Goal: Task Accomplishment & Management: Use online tool/utility

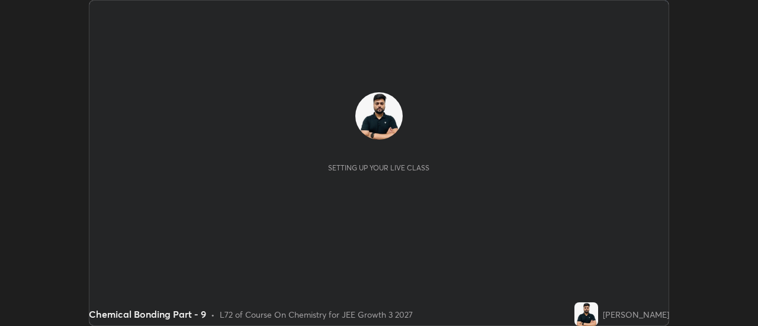
scroll to position [326, 757]
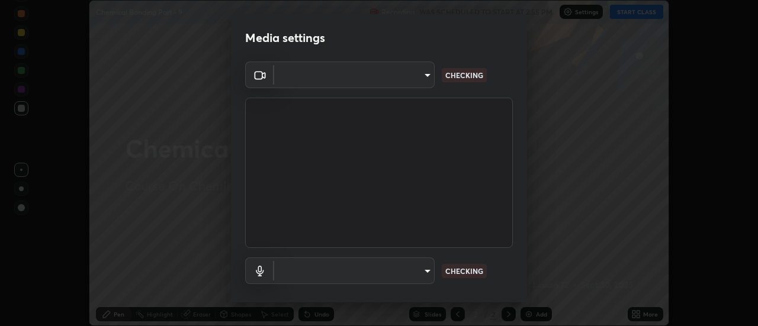
type input "e2aa400b7bb40988937289f1826270d99bb774d75893401bafd8ee5ef144e594"
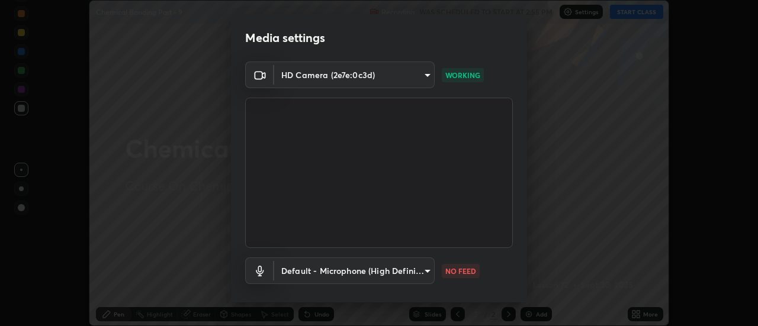
click at [390, 272] on body "Erase all Chemical Bonding Part - 9 Recording WAS SCHEDULED TO START AT 2:55 PM…" at bounding box center [379, 163] width 758 height 326
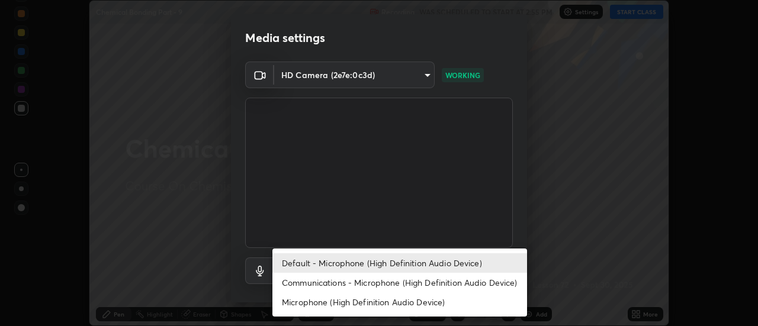
click at [314, 285] on li "Communications - Microphone (High Definition Audio Device)" at bounding box center [399, 283] width 255 height 20
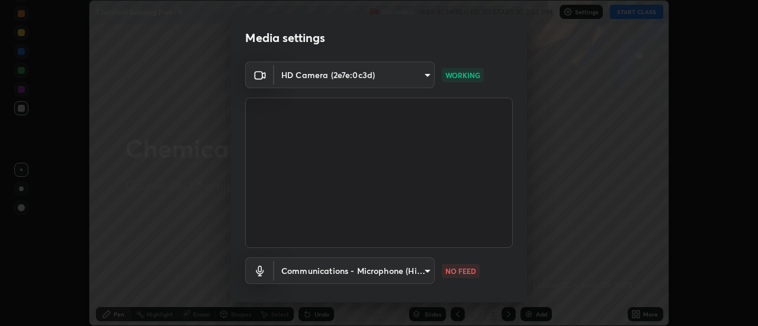
click at [302, 268] on body "Erase all Chemical Bonding Part - 9 Recording WAS SCHEDULED TO START AT 2:55 PM…" at bounding box center [379, 163] width 758 height 326
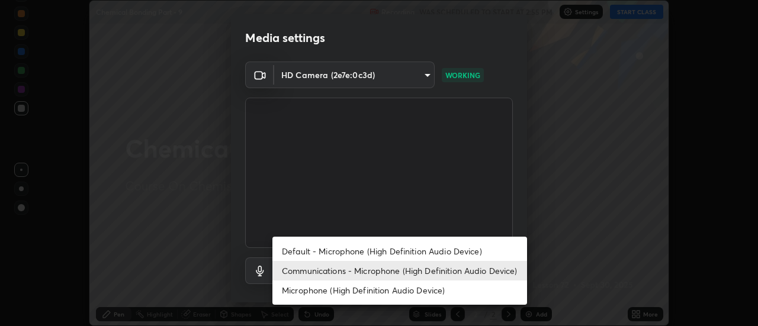
click at [308, 251] on li "Default - Microphone (High Definition Audio Device)" at bounding box center [399, 252] width 255 height 20
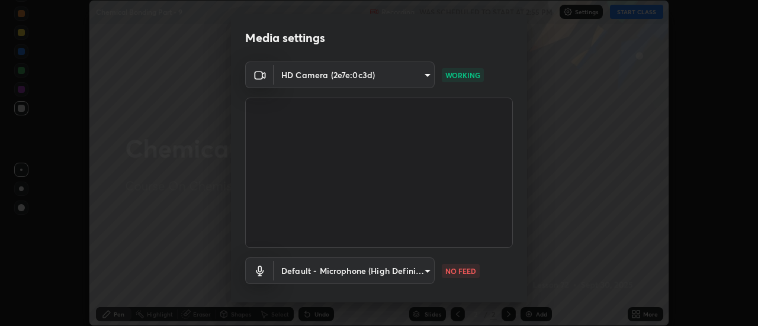
type input "default"
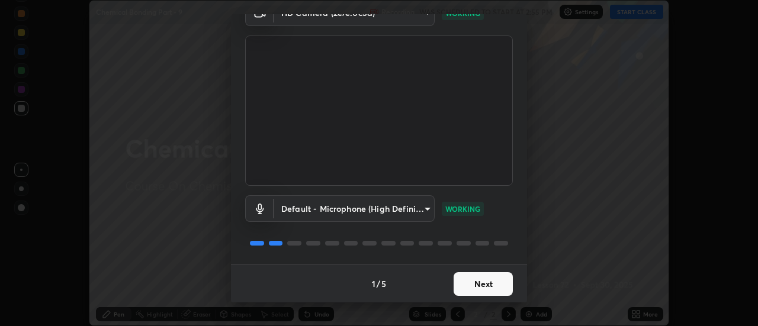
click at [490, 284] on button "Next" at bounding box center [482, 284] width 59 height 24
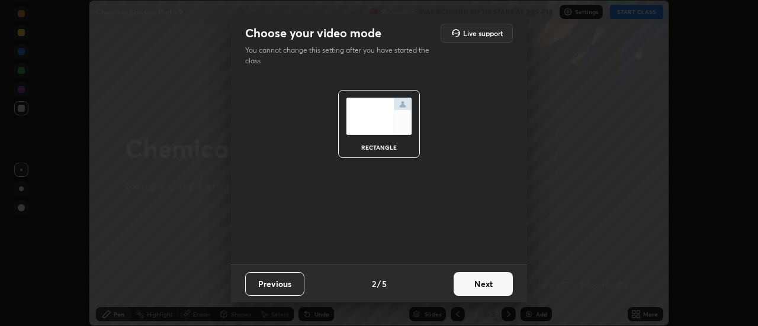
click at [493, 276] on button "Next" at bounding box center [482, 284] width 59 height 24
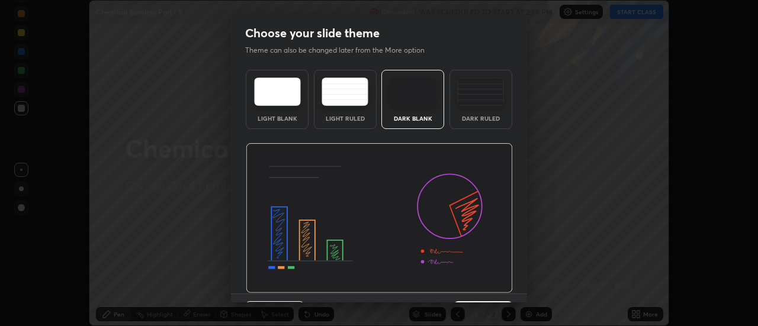
scroll to position [29, 0]
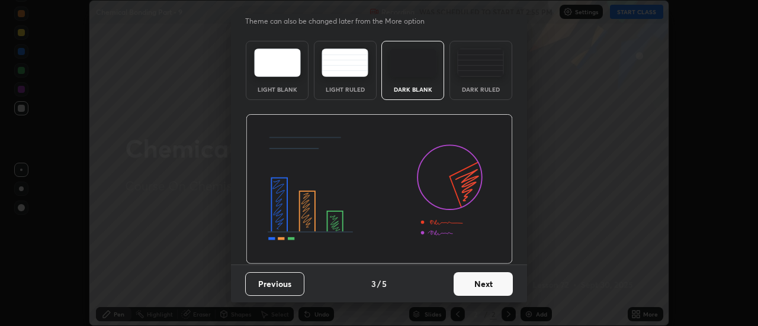
click at [492, 282] on button "Next" at bounding box center [482, 284] width 59 height 24
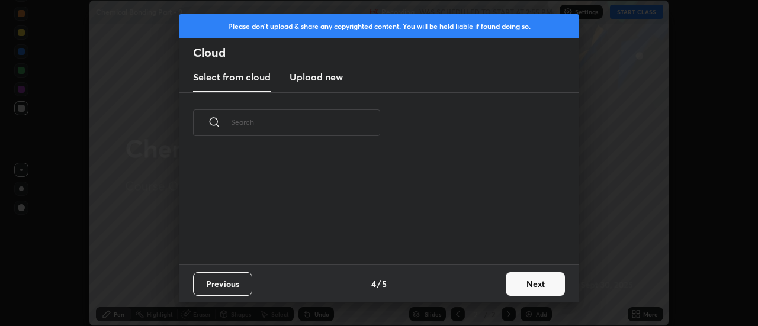
click at [498, 277] on div "Previous 4 / 5 Next" at bounding box center [379, 284] width 400 height 38
click at [506, 283] on button "Next" at bounding box center [535, 284] width 59 height 24
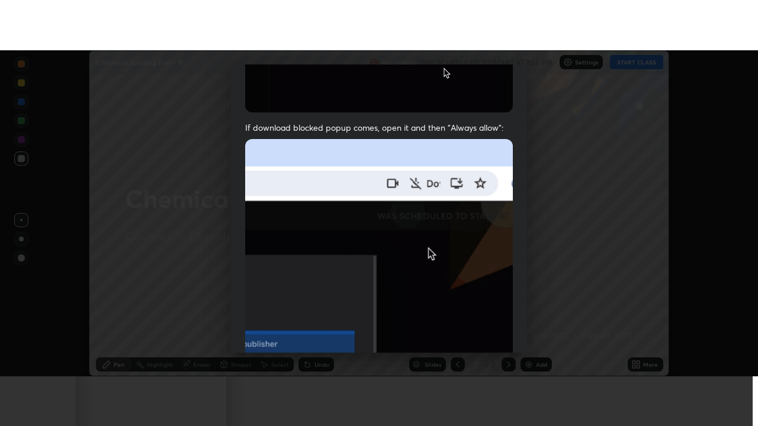
scroll to position [304, 0]
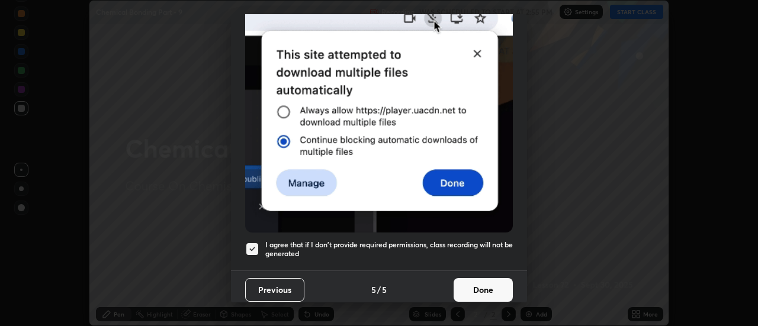
click at [475, 289] on button "Done" at bounding box center [482, 290] width 59 height 24
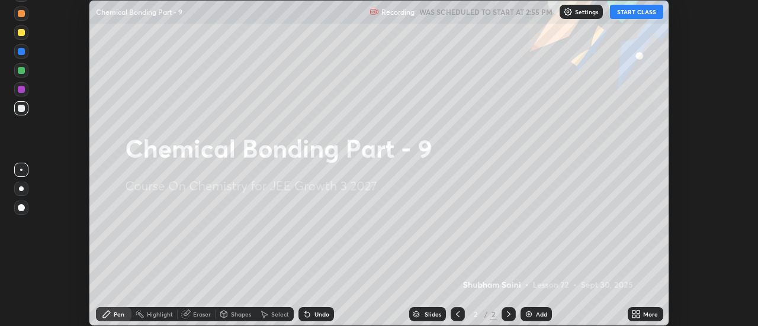
click at [643, 311] on div "More" at bounding box center [650, 314] width 15 height 6
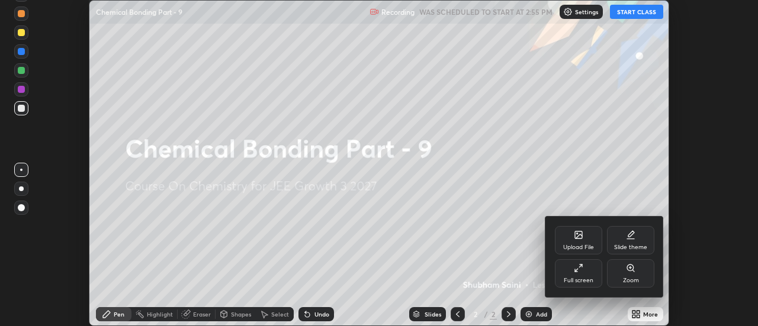
click at [566, 276] on div "Full screen" at bounding box center [578, 273] width 47 height 28
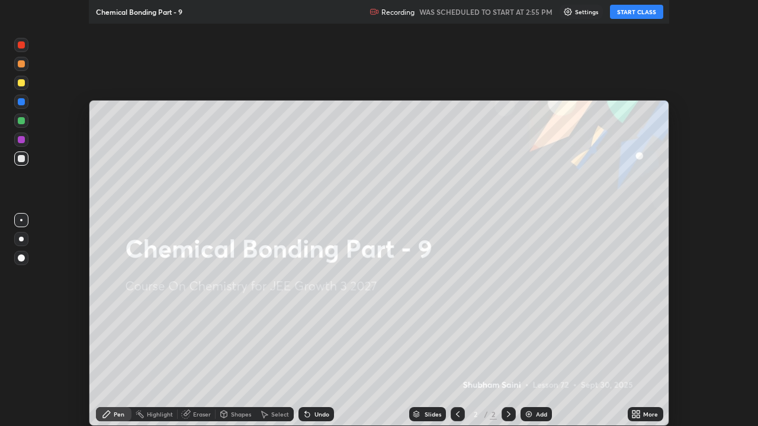
scroll to position [426, 758]
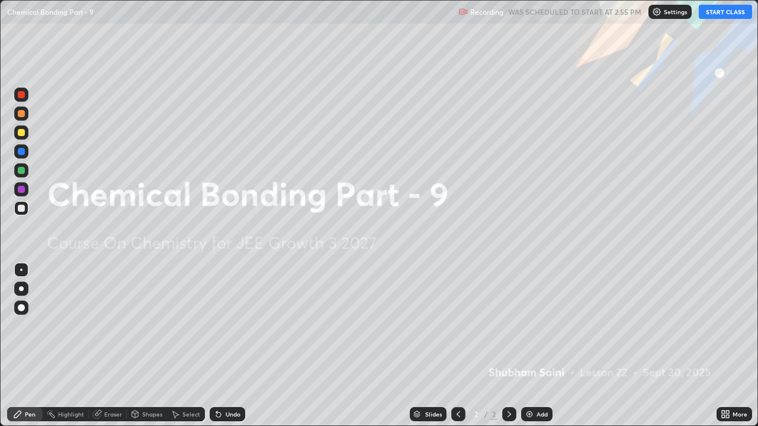
click at [713, 14] on button "START CLASS" at bounding box center [725, 12] width 53 height 14
click at [538, 326] on div "Add" at bounding box center [541, 414] width 11 height 6
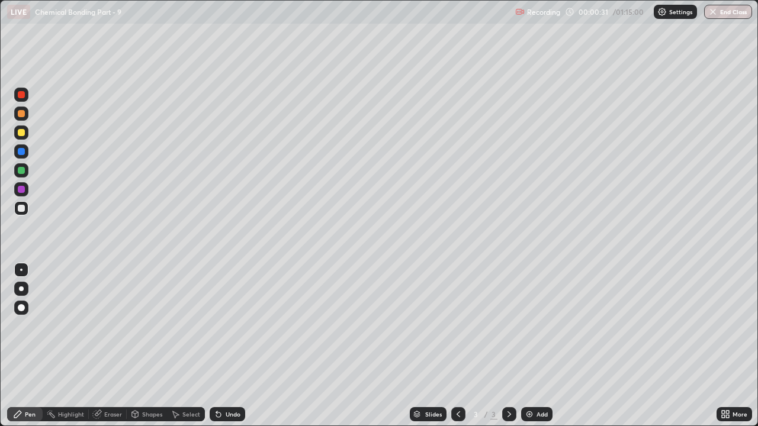
click at [20, 131] on div at bounding box center [21, 132] width 7 height 7
click at [23, 293] on div at bounding box center [21, 289] width 14 height 14
click at [26, 96] on div at bounding box center [21, 95] width 14 height 14
click at [21, 207] on div at bounding box center [21, 208] width 7 height 7
click at [23, 169] on div at bounding box center [21, 170] width 7 height 7
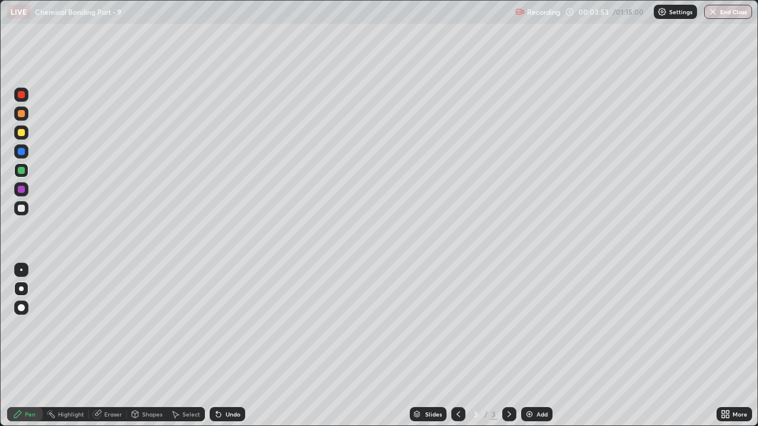
click at [226, 326] on div "Undo" at bounding box center [233, 414] width 15 height 6
click at [227, 326] on div "Undo" at bounding box center [228, 414] width 36 height 14
click at [22, 205] on div at bounding box center [21, 208] width 7 height 7
click at [21, 130] on div at bounding box center [21, 132] width 7 height 7
click at [227, 326] on div "Undo" at bounding box center [228, 414] width 36 height 14
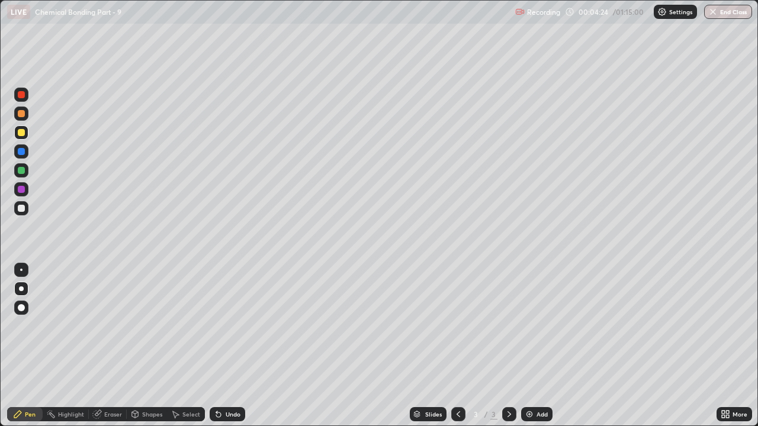
click at [111, 326] on div "Eraser" at bounding box center [113, 414] width 18 height 6
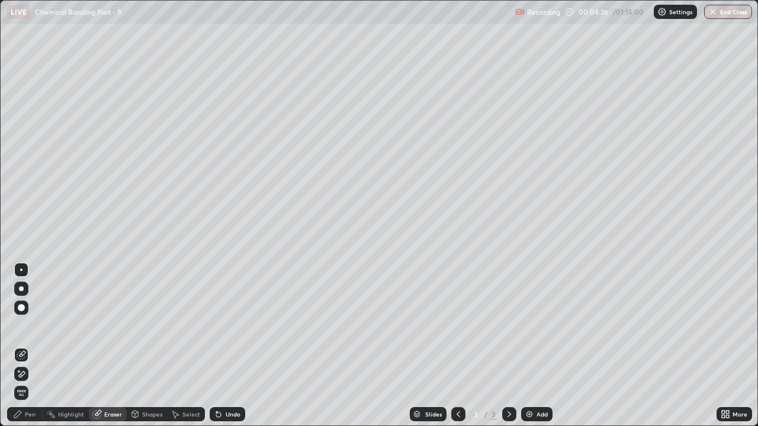
click at [26, 326] on div "Pen" at bounding box center [30, 414] width 11 height 6
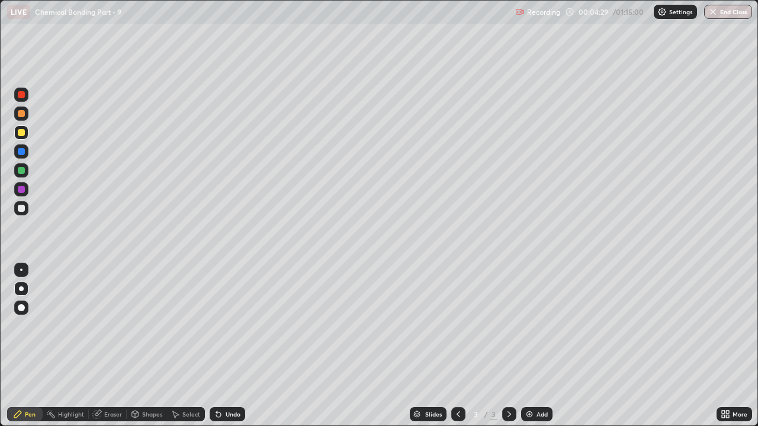
click at [103, 326] on div "Eraser" at bounding box center [108, 414] width 38 height 14
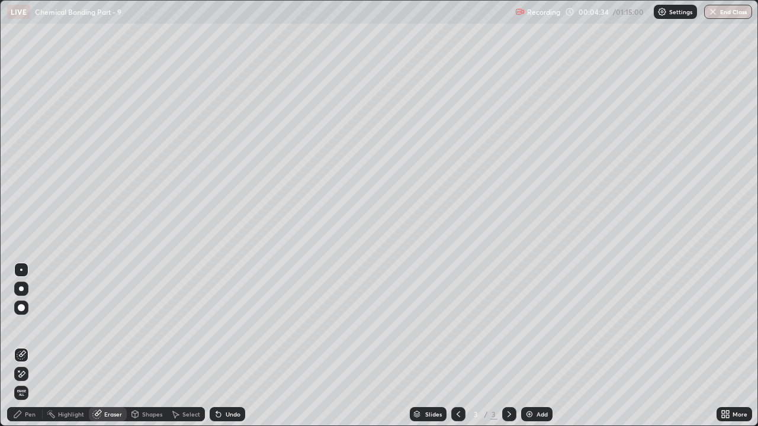
click at [33, 326] on div "Pen" at bounding box center [30, 414] width 11 height 6
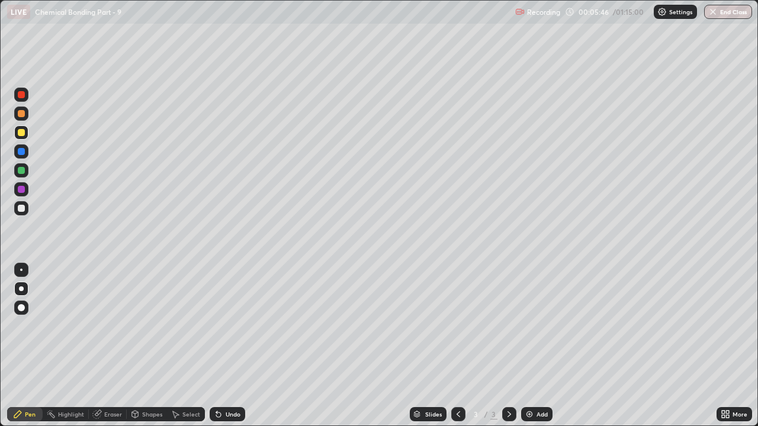
click at [102, 326] on div "Eraser" at bounding box center [108, 414] width 38 height 14
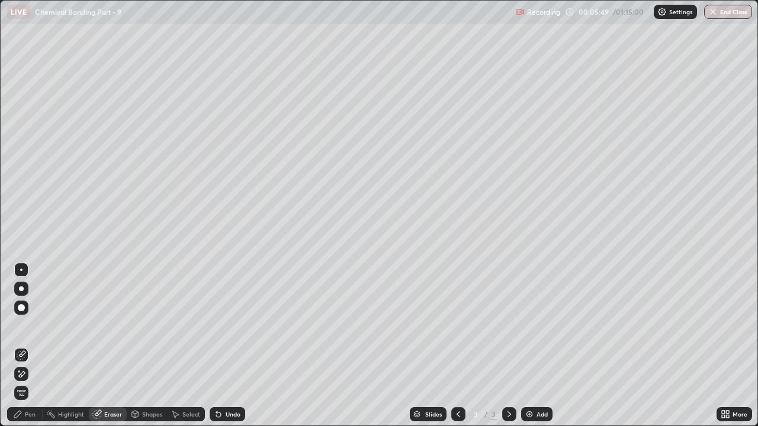
click at [25, 326] on icon at bounding box center [21, 374] width 9 height 10
click at [26, 326] on div "Pen" at bounding box center [30, 414] width 11 height 6
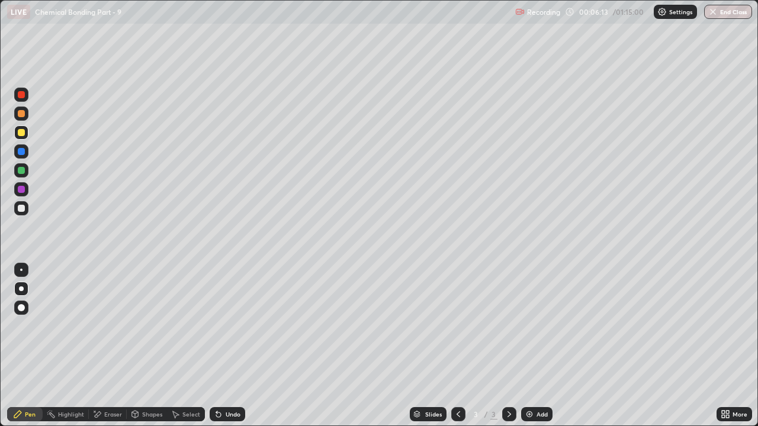
click at [108, 326] on div "Eraser" at bounding box center [113, 414] width 18 height 6
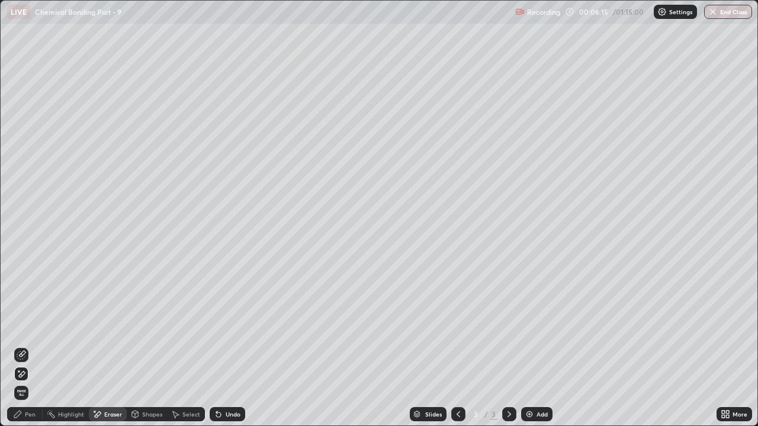
click at [22, 326] on icon at bounding box center [17, 414] width 9 height 9
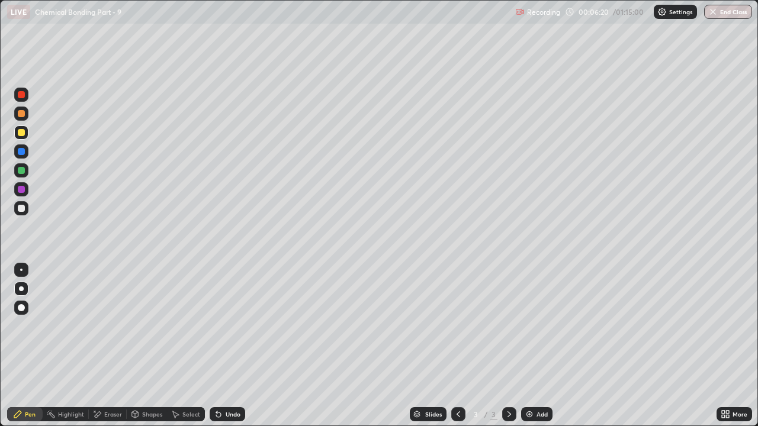
click at [236, 326] on div "Undo" at bounding box center [228, 414] width 36 height 14
click at [21, 173] on div at bounding box center [21, 170] width 7 height 7
click at [226, 326] on div "Undo" at bounding box center [233, 414] width 15 height 6
click at [549, 326] on div "Slides 3 / 3 Add" at bounding box center [480, 415] width 471 height 24
click at [538, 326] on div "Add" at bounding box center [541, 414] width 11 height 6
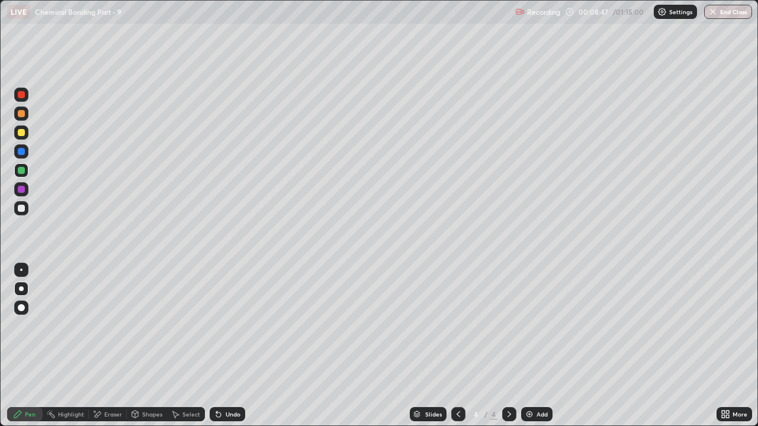
click at [25, 114] on div at bounding box center [21, 114] width 14 height 14
click at [232, 326] on div "Undo" at bounding box center [228, 414] width 36 height 14
click at [20, 210] on div at bounding box center [21, 208] width 7 height 7
click at [538, 326] on div "Add" at bounding box center [541, 414] width 11 height 6
click at [22, 131] on div at bounding box center [21, 132] width 7 height 7
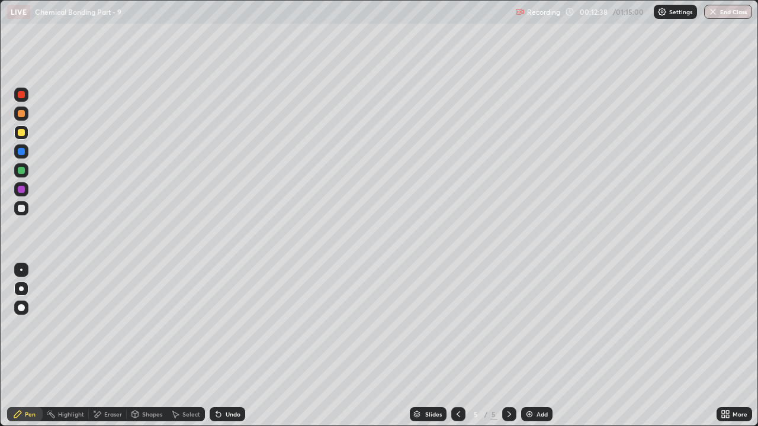
click at [20, 208] on div at bounding box center [21, 208] width 7 height 7
click at [145, 326] on div "Shapes" at bounding box center [147, 414] width 40 height 14
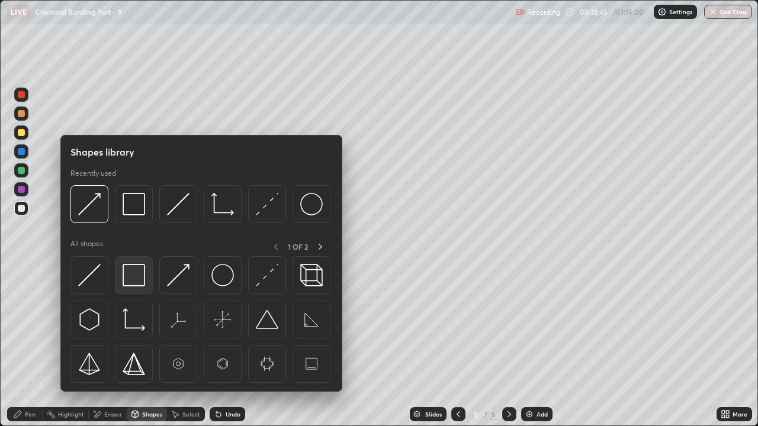
click at [133, 274] on img at bounding box center [134, 275] width 22 height 22
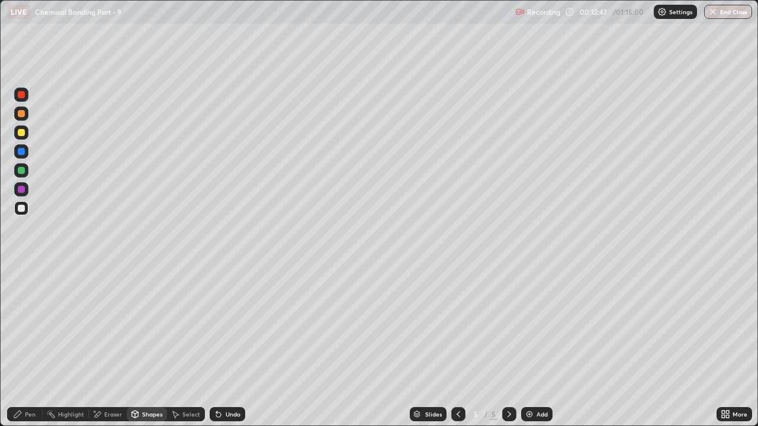
click at [19, 326] on div "Pen" at bounding box center [25, 414] width 36 height 14
click at [20, 210] on div at bounding box center [21, 208] width 7 height 7
click at [140, 326] on div "Shapes" at bounding box center [147, 414] width 40 height 14
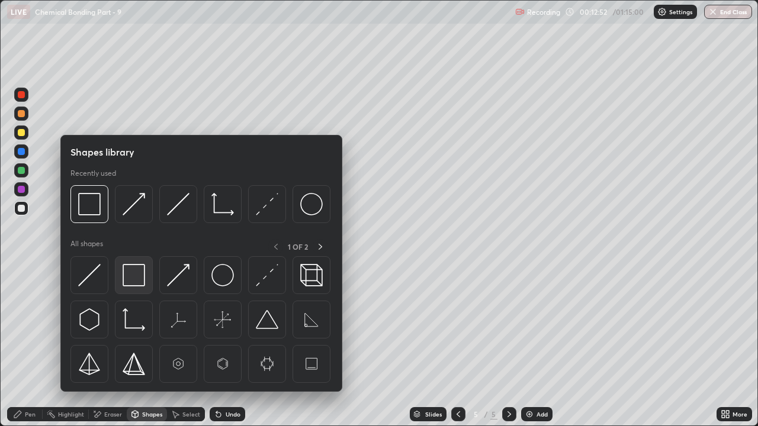
click at [135, 278] on img at bounding box center [134, 275] width 22 height 22
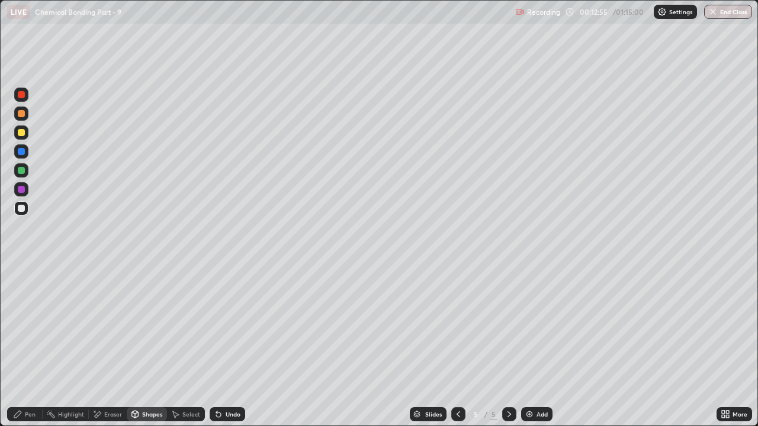
click at [20, 115] on div at bounding box center [21, 113] width 7 height 7
click at [218, 326] on icon at bounding box center [218, 415] width 5 height 5
click at [22, 326] on div "Pen" at bounding box center [25, 414] width 36 height 14
click at [539, 326] on div "Add" at bounding box center [541, 414] width 11 height 6
click at [20, 132] on div at bounding box center [21, 132] width 7 height 7
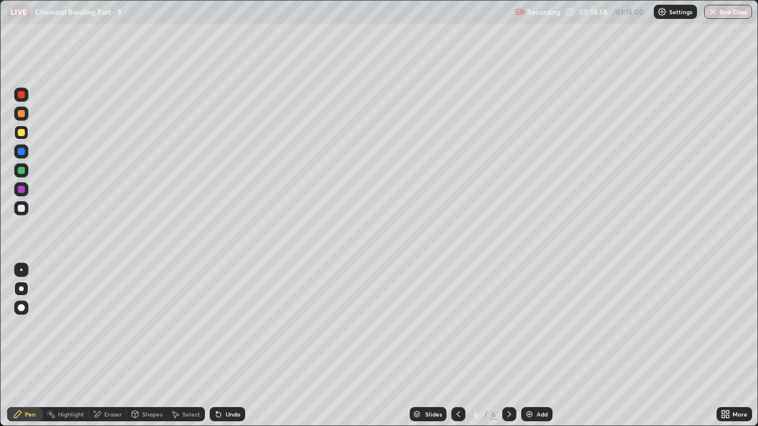
click at [22, 170] on div at bounding box center [21, 170] width 7 height 7
click at [235, 326] on div "Undo" at bounding box center [233, 414] width 15 height 6
click at [21, 270] on div at bounding box center [21, 270] width 2 height 2
click at [22, 170] on div at bounding box center [21, 170] width 7 height 7
click at [21, 289] on div at bounding box center [21, 289] width 5 height 5
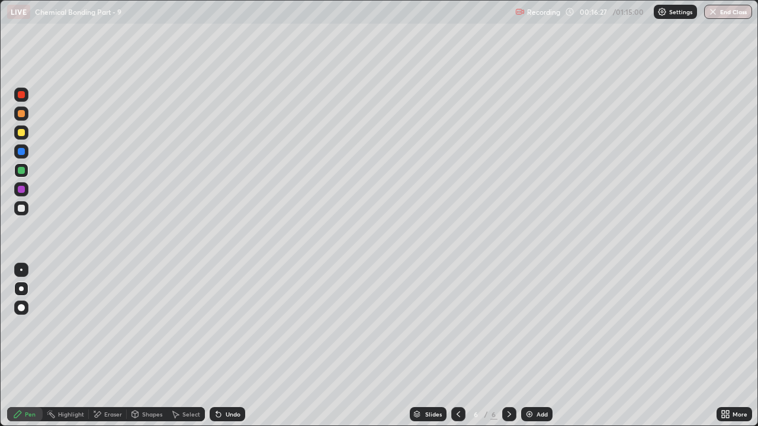
click at [21, 196] on div at bounding box center [21, 189] width 14 height 14
click at [22, 203] on div at bounding box center [21, 208] width 14 height 14
click at [22, 173] on div at bounding box center [21, 170] width 7 height 7
click at [534, 326] on div "Add" at bounding box center [536, 414] width 31 height 14
click at [22, 112] on div at bounding box center [21, 113] width 7 height 7
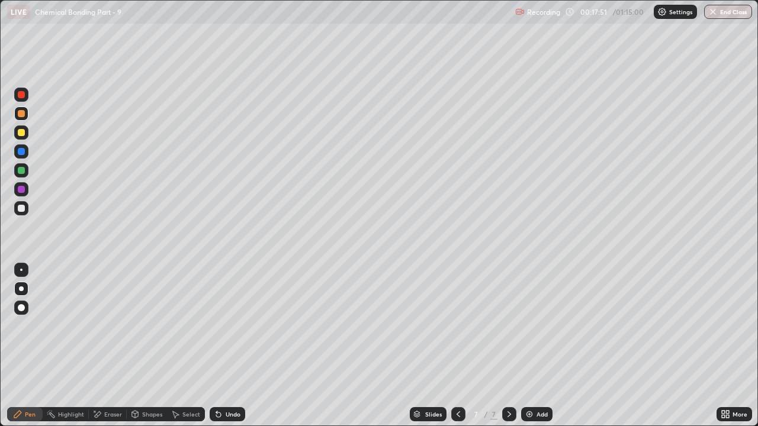
click at [20, 191] on div at bounding box center [21, 189] width 7 height 7
click at [236, 326] on div "Undo" at bounding box center [228, 414] width 36 height 14
click at [230, 326] on div "Undo" at bounding box center [228, 414] width 36 height 14
click at [236, 326] on div "Undo" at bounding box center [233, 414] width 15 height 6
click at [234, 326] on div "Undo" at bounding box center [233, 414] width 15 height 6
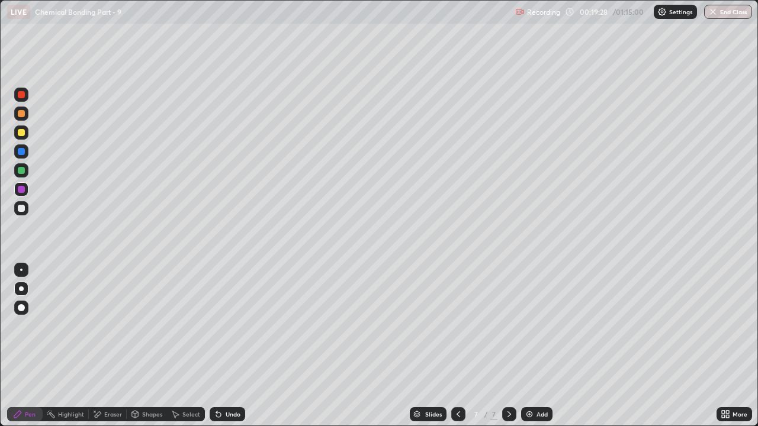
click at [237, 326] on div "Undo" at bounding box center [228, 414] width 36 height 14
click at [234, 326] on div "Undo" at bounding box center [228, 414] width 36 height 14
click at [231, 326] on div "Undo" at bounding box center [233, 414] width 15 height 6
click at [229, 326] on div "Undo" at bounding box center [233, 414] width 15 height 6
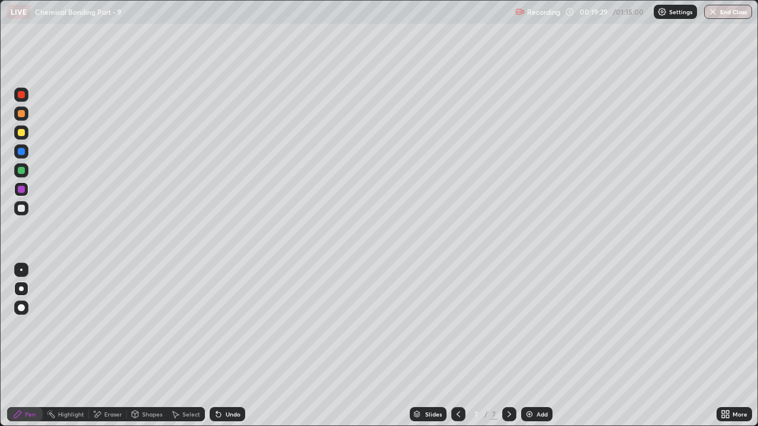
click at [233, 326] on div "Undo" at bounding box center [228, 414] width 36 height 14
click at [231, 326] on div "Undo" at bounding box center [228, 414] width 36 height 14
click at [22, 208] on div at bounding box center [21, 208] width 7 height 7
click at [238, 326] on div "Undo" at bounding box center [228, 414] width 36 height 14
click at [459, 326] on icon at bounding box center [457, 414] width 9 height 9
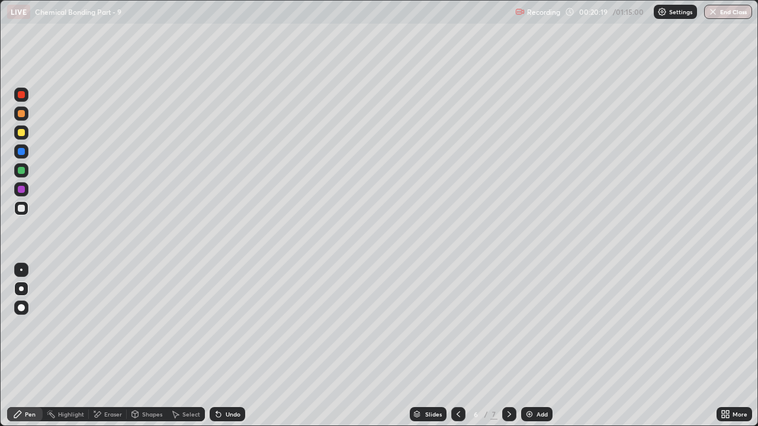
click at [457, 326] on icon at bounding box center [457, 414] width 9 height 9
click at [509, 326] on icon at bounding box center [508, 414] width 9 height 9
click at [508, 326] on icon at bounding box center [508, 414] width 9 height 9
click at [115, 326] on div "Eraser" at bounding box center [113, 414] width 18 height 6
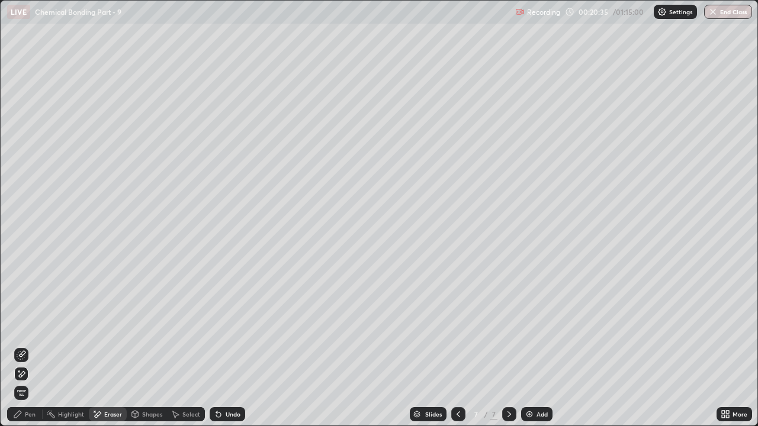
click at [23, 326] on div "Pen" at bounding box center [25, 414] width 36 height 14
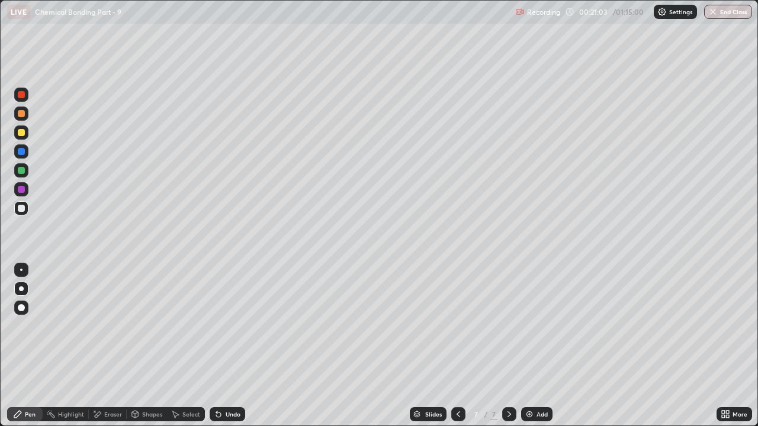
click at [221, 326] on icon at bounding box center [218, 414] width 9 height 9
click at [532, 326] on div "Add" at bounding box center [536, 414] width 31 height 14
click at [21, 136] on div at bounding box center [21, 132] width 7 height 7
click at [236, 326] on div "Undo" at bounding box center [233, 414] width 15 height 6
click at [113, 326] on div "Eraser" at bounding box center [113, 414] width 18 height 6
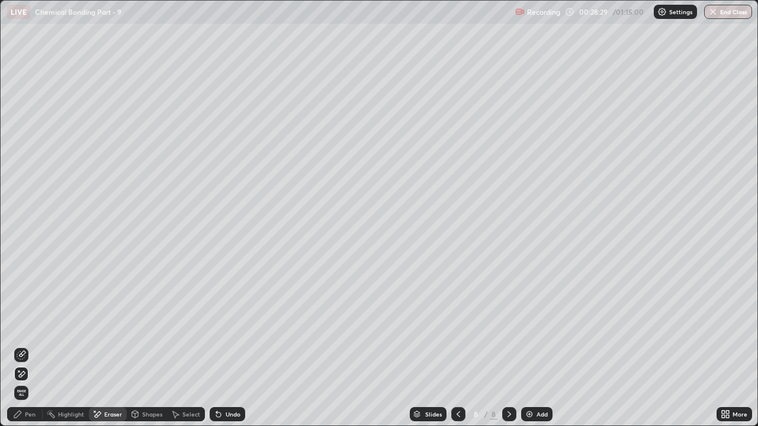
click at [21, 326] on icon at bounding box center [17, 414] width 7 height 7
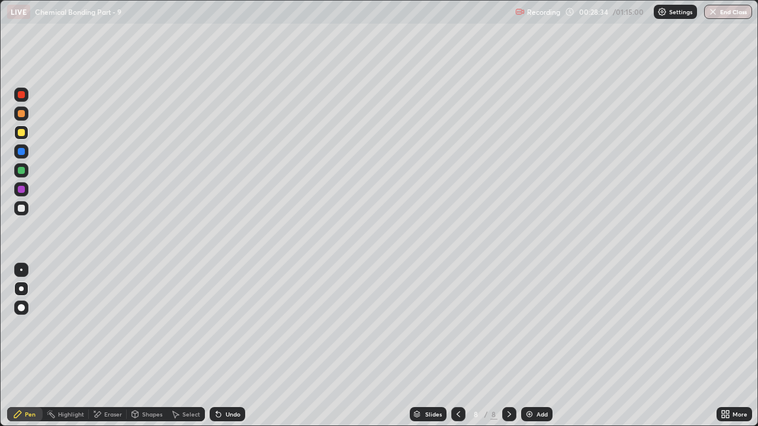
click at [110, 326] on div "Eraser" at bounding box center [113, 414] width 18 height 6
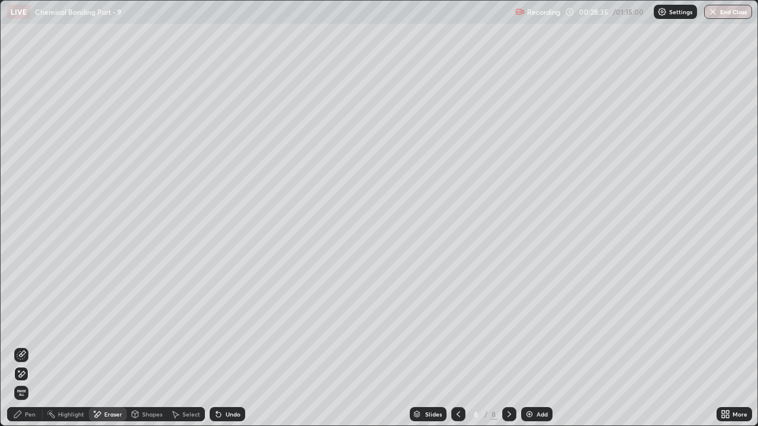
click at [27, 326] on div "Pen" at bounding box center [30, 414] width 11 height 6
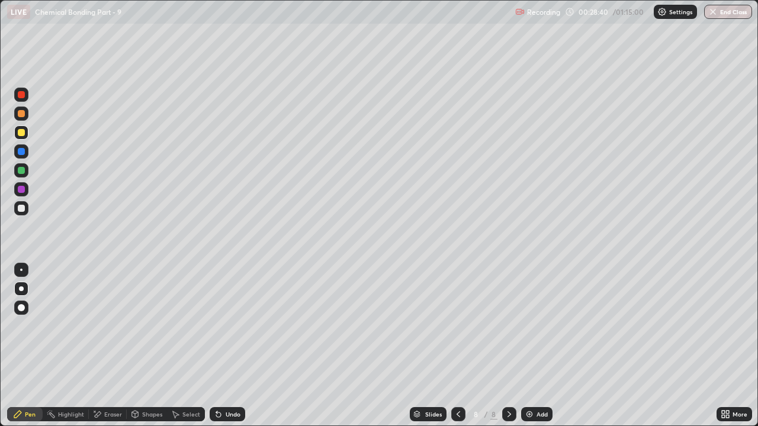
click at [111, 326] on div "Eraser" at bounding box center [113, 414] width 18 height 6
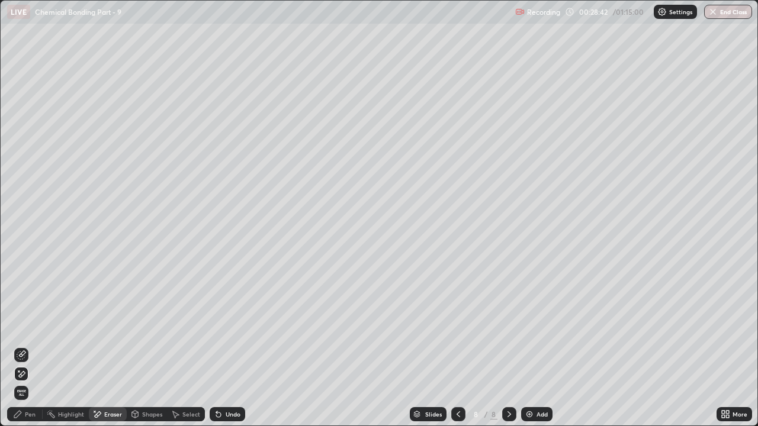
click at [28, 326] on div "Pen" at bounding box center [30, 414] width 11 height 6
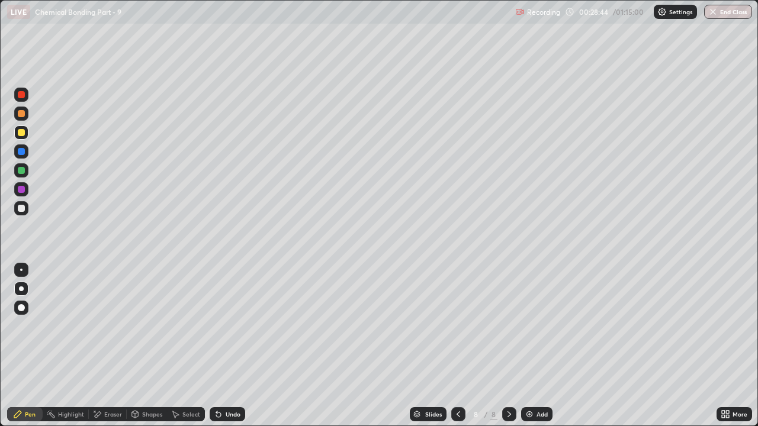
click at [20, 98] on div at bounding box center [21, 94] width 7 height 7
click at [230, 326] on div "Undo" at bounding box center [233, 414] width 15 height 6
click at [243, 326] on div "Undo" at bounding box center [228, 414] width 36 height 14
click at [232, 326] on div "Undo" at bounding box center [233, 414] width 15 height 6
click at [546, 326] on div "Add" at bounding box center [541, 414] width 11 height 6
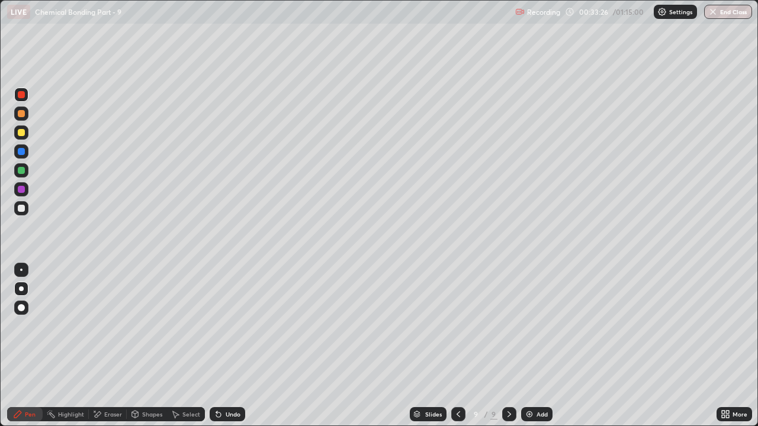
click at [22, 209] on div at bounding box center [21, 208] width 7 height 7
click at [233, 326] on div "Undo" at bounding box center [233, 414] width 15 height 6
click at [231, 326] on div "Undo" at bounding box center [233, 414] width 15 height 6
click at [234, 326] on div "Undo" at bounding box center [233, 414] width 15 height 6
click at [146, 326] on div "Shapes" at bounding box center [152, 414] width 20 height 6
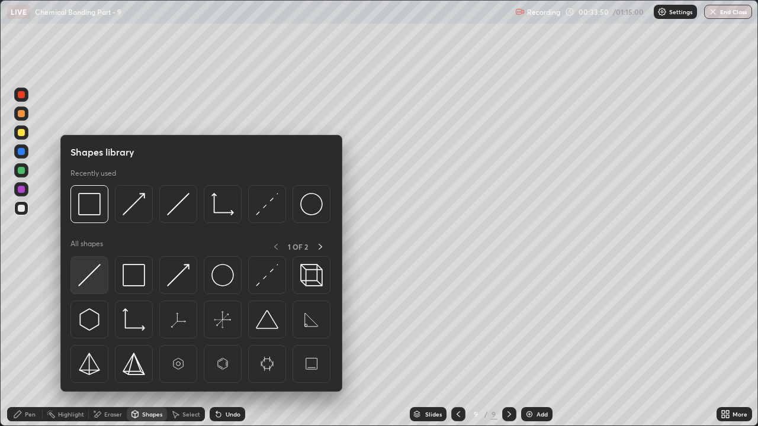
click at [86, 283] on img at bounding box center [89, 275] width 22 height 22
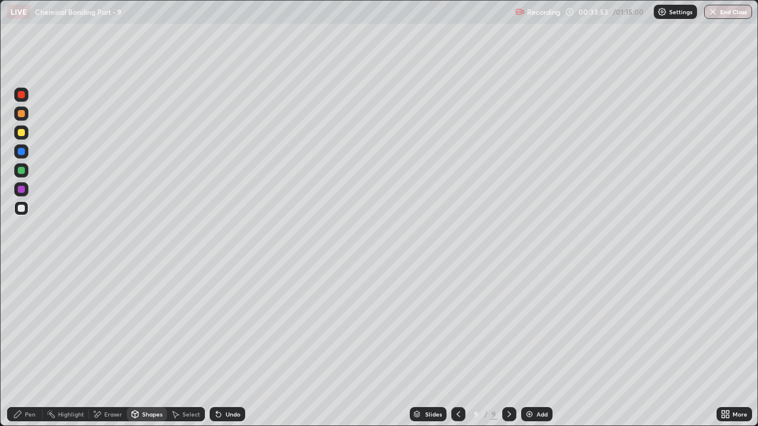
click at [26, 326] on div "Pen" at bounding box center [25, 414] width 36 height 14
click at [25, 108] on div at bounding box center [21, 114] width 14 height 14
click at [22, 208] on div at bounding box center [21, 208] width 7 height 7
click at [233, 326] on div "Undo" at bounding box center [233, 414] width 15 height 6
click at [21, 133] on div at bounding box center [21, 132] width 7 height 7
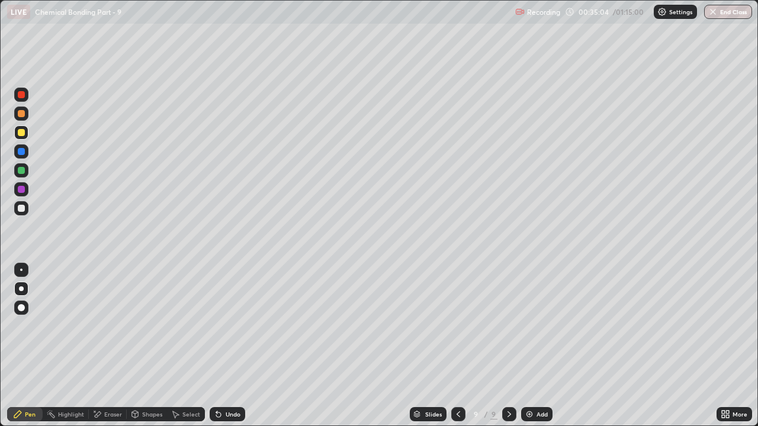
click at [237, 326] on div "Undo" at bounding box center [228, 414] width 36 height 14
click at [108, 326] on div "Eraser" at bounding box center [113, 414] width 18 height 6
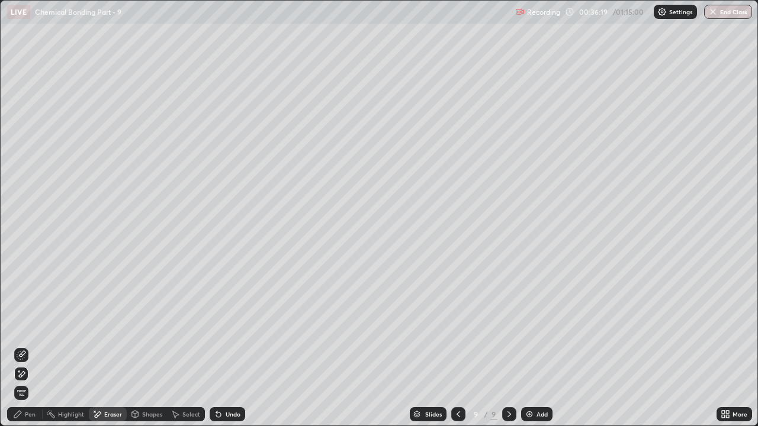
click at [29, 326] on div "Pen" at bounding box center [30, 414] width 11 height 6
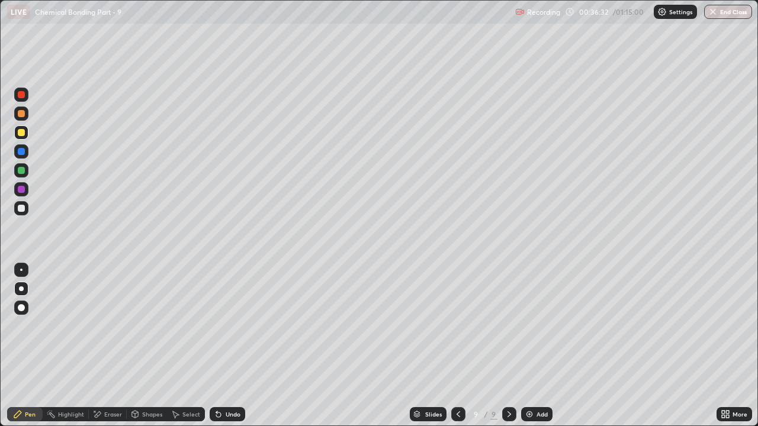
click at [25, 213] on div at bounding box center [21, 208] width 14 height 14
click at [229, 326] on div "Undo" at bounding box center [228, 414] width 36 height 14
click at [238, 326] on div "Undo" at bounding box center [228, 414] width 36 height 14
click at [234, 326] on div "Undo" at bounding box center [228, 414] width 36 height 14
click at [229, 326] on div "Undo" at bounding box center [228, 414] width 36 height 14
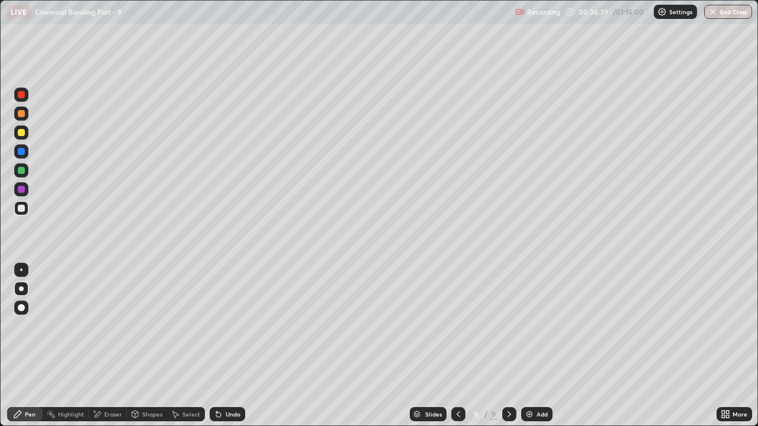
click at [233, 326] on div "Undo" at bounding box center [228, 414] width 36 height 14
click at [227, 326] on div "Undo" at bounding box center [233, 414] width 15 height 6
click at [237, 326] on div "Undo" at bounding box center [233, 414] width 15 height 6
click at [22, 170] on div at bounding box center [21, 170] width 7 height 7
click at [21, 191] on div at bounding box center [21, 189] width 7 height 7
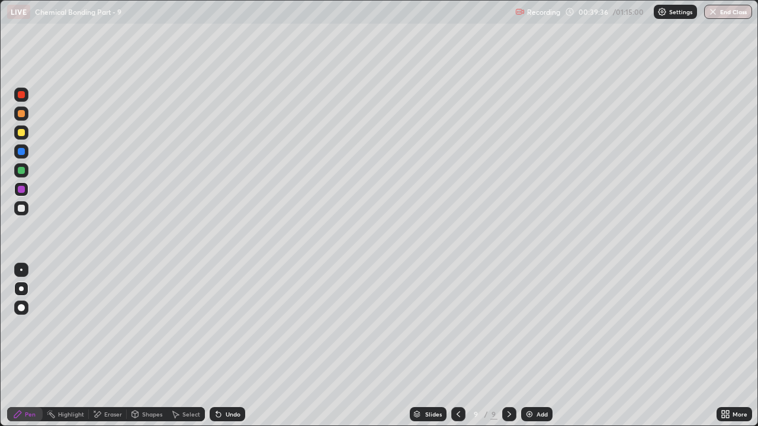
click at [239, 326] on div "Undo" at bounding box center [233, 414] width 15 height 6
click at [113, 326] on div "Eraser" at bounding box center [113, 414] width 18 height 6
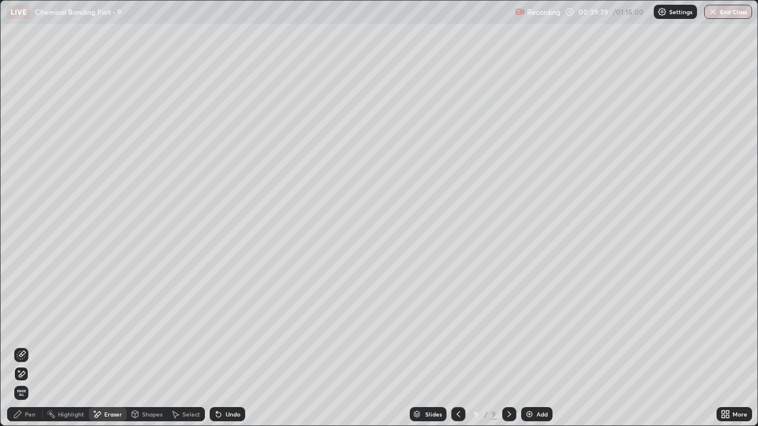
click at [32, 326] on div "Pen" at bounding box center [30, 414] width 11 height 6
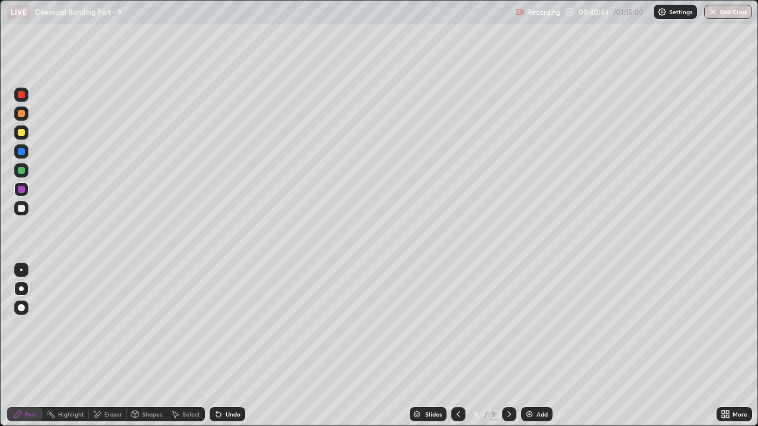
click at [540, 326] on div "Add" at bounding box center [536, 414] width 31 height 14
click at [25, 119] on div at bounding box center [21, 114] width 14 height 14
click at [20, 209] on div at bounding box center [21, 208] width 7 height 7
click at [24, 129] on div at bounding box center [21, 133] width 14 height 14
click at [231, 326] on div "Undo" at bounding box center [228, 414] width 36 height 14
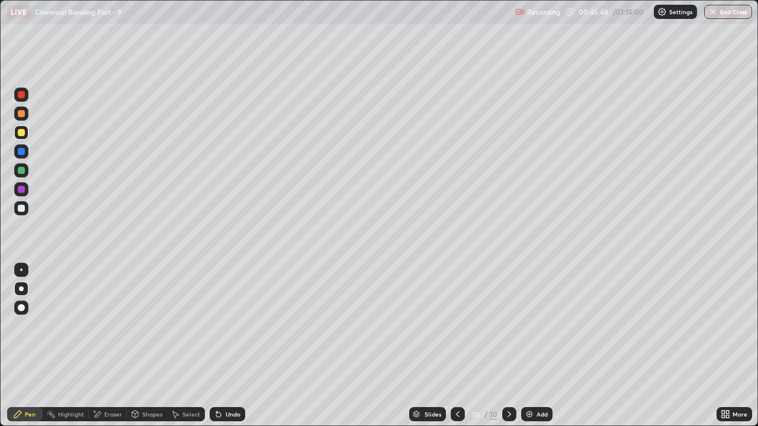
click at [21, 209] on div at bounding box center [21, 208] width 7 height 7
click at [22, 187] on div at bounding box center [21, 189] width 7 height 7
click at [231, 326] on div "Undo" at bounding box center [233, 414] width 15 height 6
click at [239, 326] on div "Undo" at bounding box center [233, 414] width 15 height 6
click at [231, 326] on div "Undo" at bounding box center [233, 414] width 15 height 6
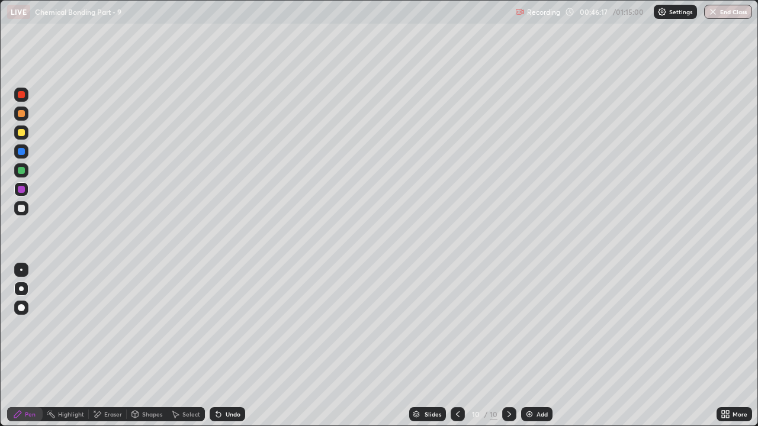
click at [228, 326] on div "Undo" at bounding box center [233, 414] width 15 height 6
click at [227, 326] on div "Undo" at bounding box center [233, 414] width 15 height 6
click at [23, 95] on div at bounding box center [21, 94] width 7 height 7
click at [534, 326] on div "Add" at bounding box center [536, 414] width 31 height 14
click at [20, 211] on div at bounding box center [21, 208] width 7 height 7
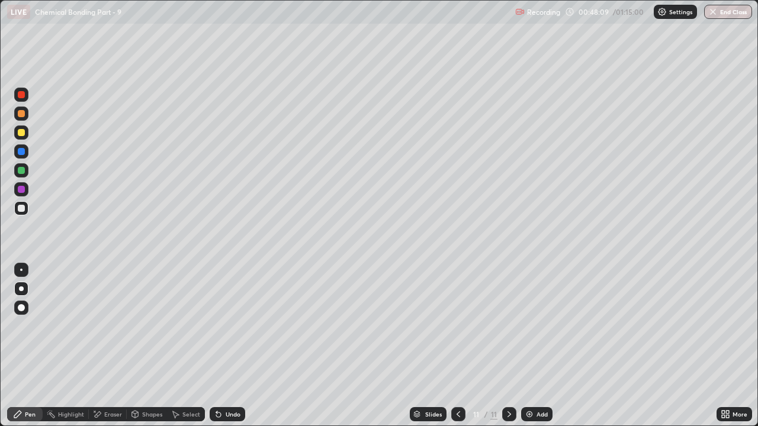
click at [18, 92] on div at bounding box center [21, 94] width 7 height 7
click at [19, 132] on div at bounding box center [21, 132] width 7 height 7
click at [109, 326] on div "Eraser" at bounding box center [113, 414] width 18 height 6
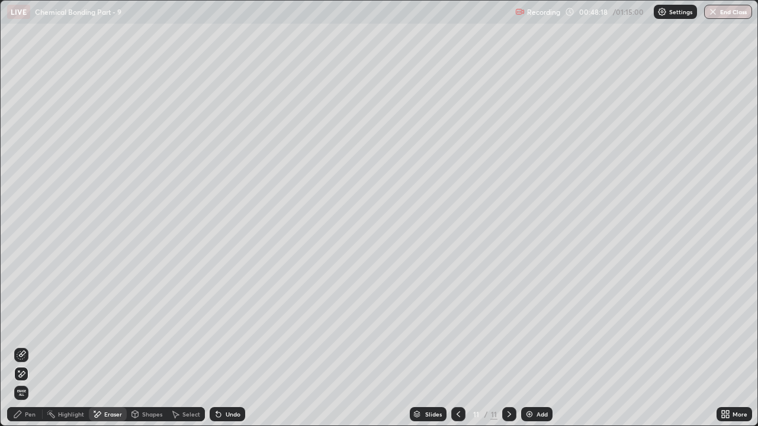
click at [26, 326] on div "Pen" at bounding box center [30, 414] width 11 height 6
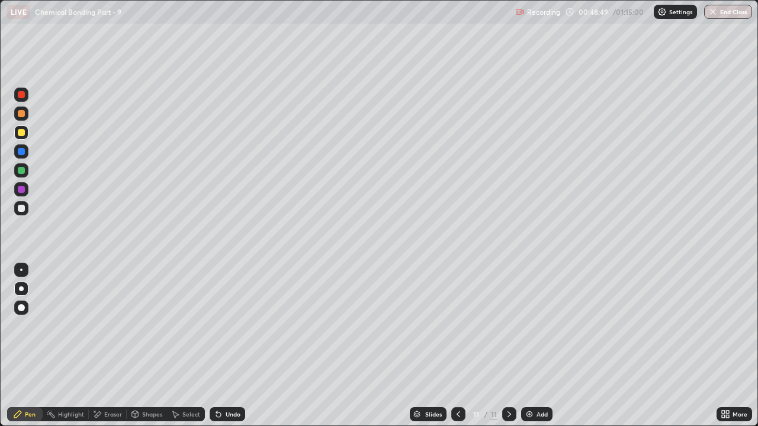
click at [20, 168] on div at bounding box center [21, 170] width 7 height 7
click at [109, 326] on div "Eraser" at bounding box center [113, 414] width 18 height 6
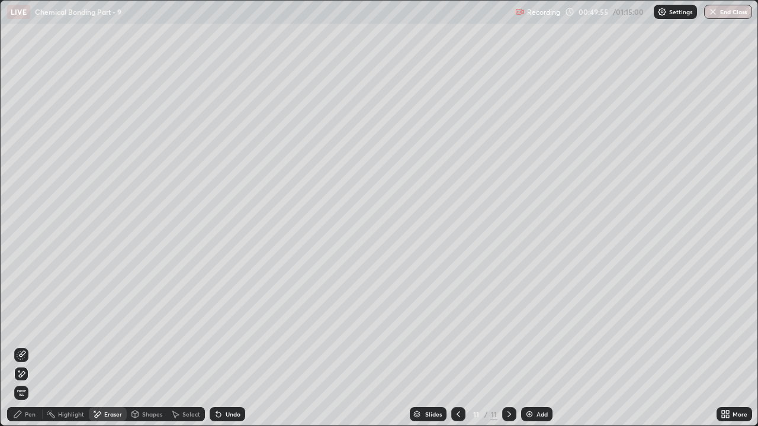
click at [531, 326] on img at bounding box center [529, 414] width 9 height 9
click at [20, 326] on icon at bounding box center [17, 414] width 9 height 9
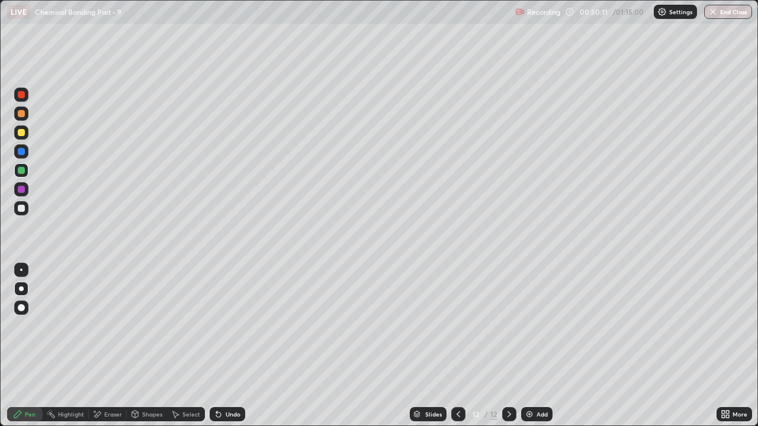
click at [22, 209] on div at bounding box center [21, 208] width 7 height 7
click at [26, 210] on div at bounding box center [21, 208] width 14 height 14
click at [105, 326] on div "Eraser" at bounding box center [113, 414] width 18 height 6
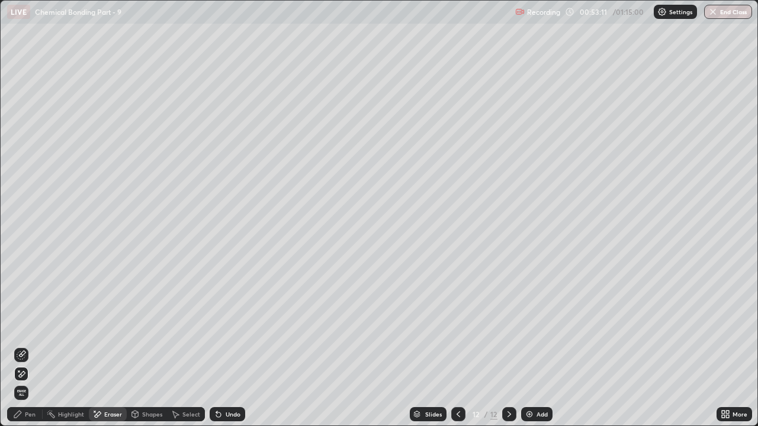
click at [28, 326] on div "Pen" at bounding box center [25, 414] width 36 height 14
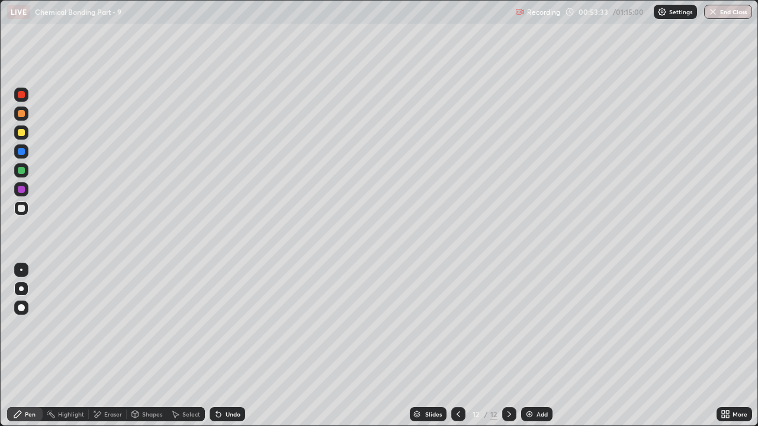
click at [19, 133] on div at bounding box center [21, 132] width 7 height 7
click at [194, 326] on div "Select" at bounding box center [186, 414] width 38 height 14
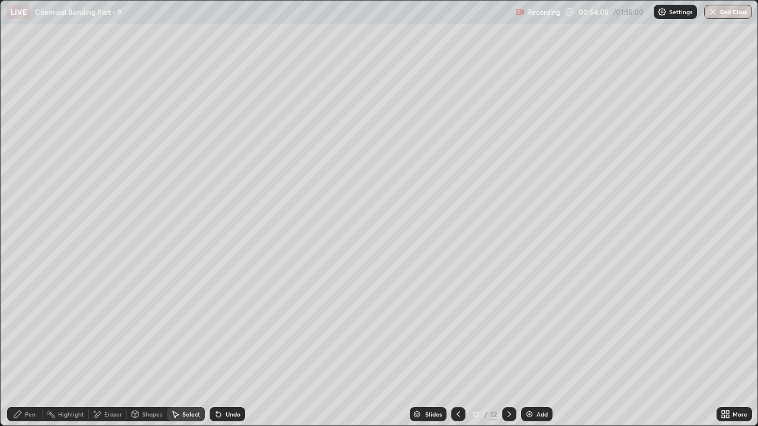
click at [200, 326] on div "Select" at bounding box center [186, 414] width 38 height 14
click at [21, 326] on icon at bounding box center [17, 414] width 7 height 7
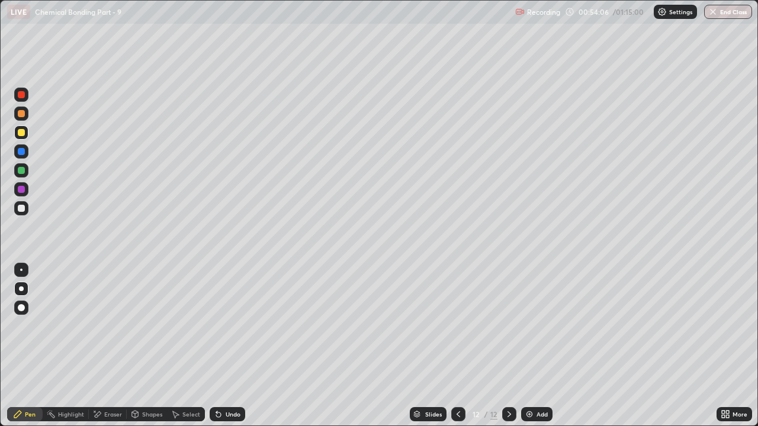
click at [233, 326] on div "Undo" at bounding box center [233, 414] width 15 height 6
click at [236, 326] on div "Undo" at bounding box center [233, 414] width 15 height 6
click at [22, 213] on div at bounding box center [21, 208] width 14 height 14
click at [22, 133] on div at bounding box center [21, 132] width 7 height 7
click at [22, 213] on div at bounding box center [21, 208] width 14 height 14
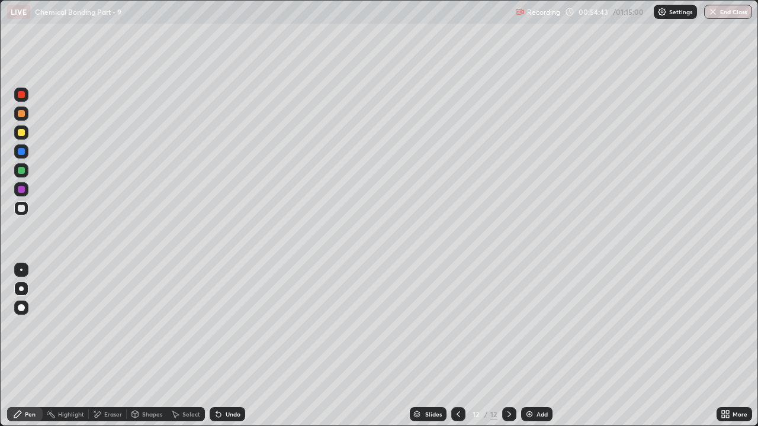
click at [232, 326] on div "Undo" at bounding box center [233, 414] width 15 height 6
click at [231, 326] on div "Undo" at bounding box center [233, 414] width 15 height 6
click at [233, 326] on div "Undo" at bounding box center [233, 414] width 15 height 6
click at [20, 166] on div at bounding box center [21, 170] width 14 height 14
click at [230, 326] on div "Undo" at bounding box center [233, 414] width 15 height 6
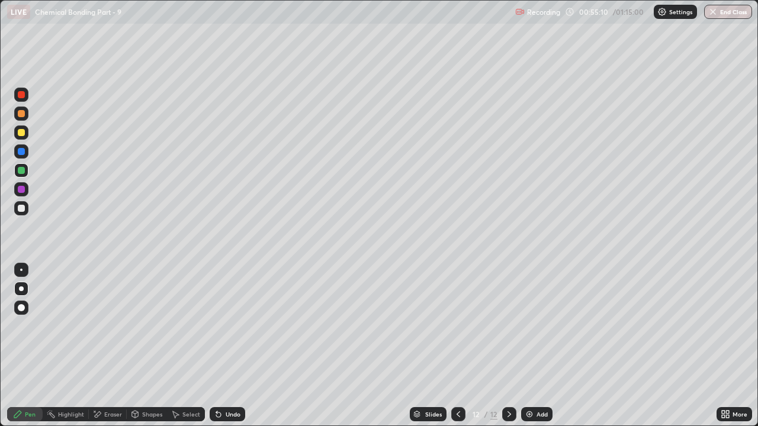
click at [233, 326] on div "Undo" at bounding box center [233, 414] width 15 height 6
click at [232, 326] on div "Undo" at bounding box center [233, 414] width 15 height 6
click at [20, 188] on div at bounding box center [21, 189] width 7 height 7
click at [238, 326] on div "Undo" at bounding box center [233, 414] width 15 height 6
click at [536, 326] on div "Add" at bounding box center [541, 414] width 11 height 6
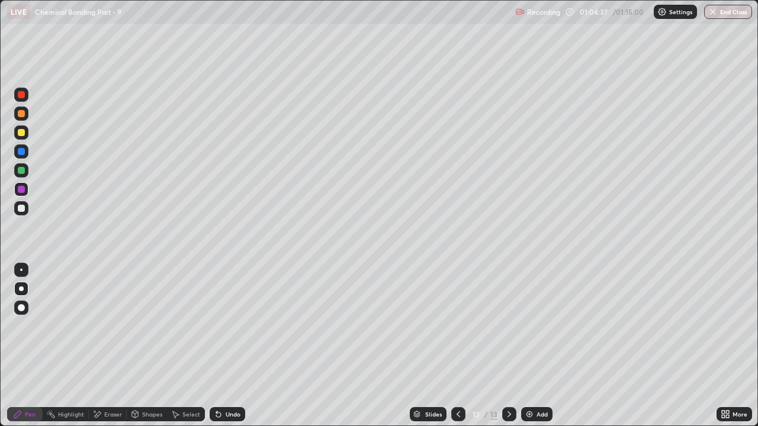
click at [733, 12] on button "End Class" at bounding box center [728, 12] width 48 height 14
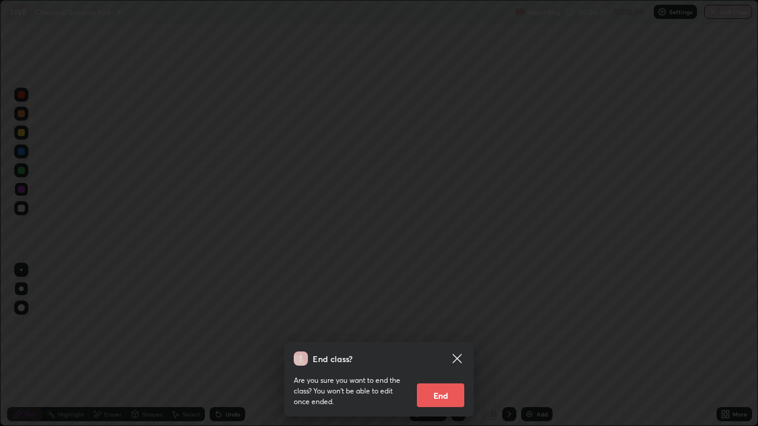
click at [444, 326] on button "End" at bounding box center [440, 396] width 47 height 24
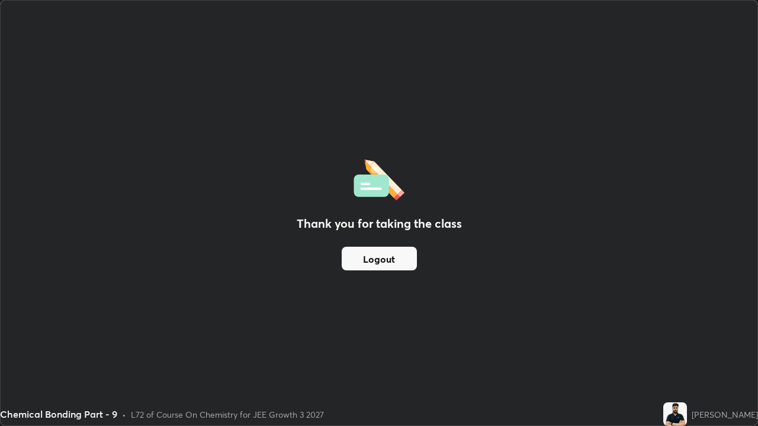
click at [379, 260] on button "Logout" at bounding box center [379, 259] width 75 height 24
